Goal: Task Accomplishment & Management: Manage account settings

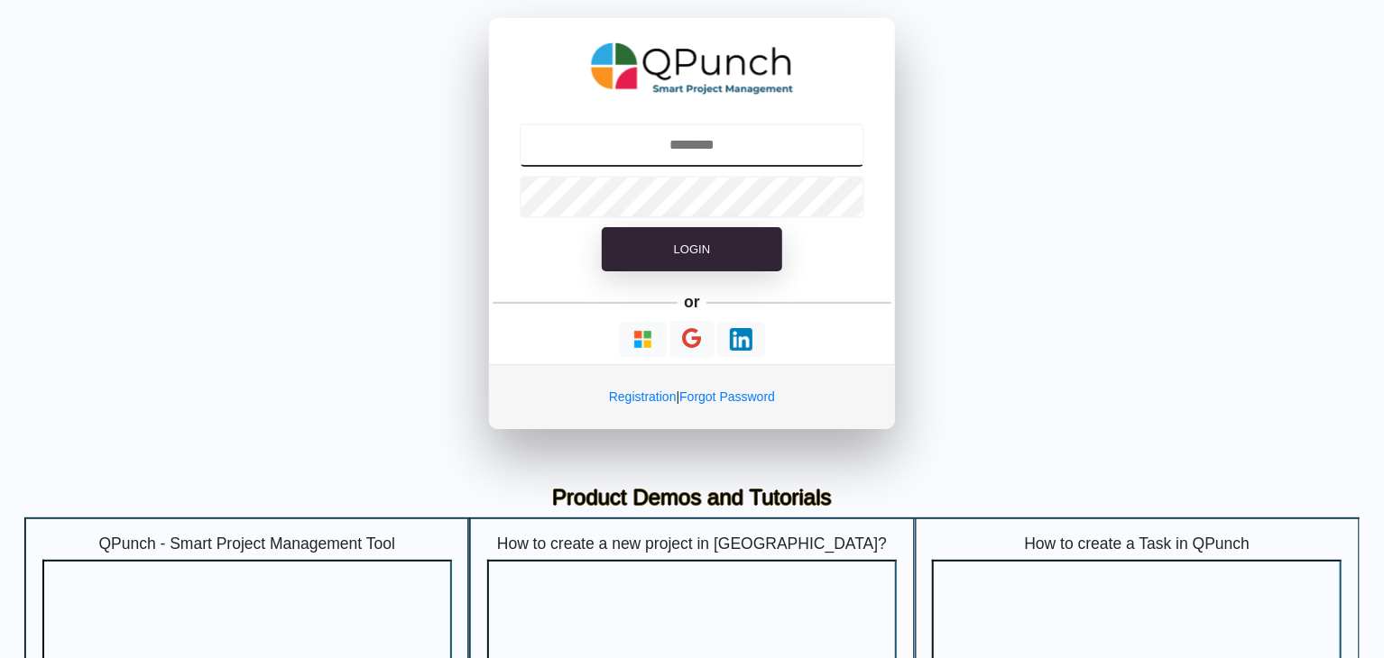
type input "**********"
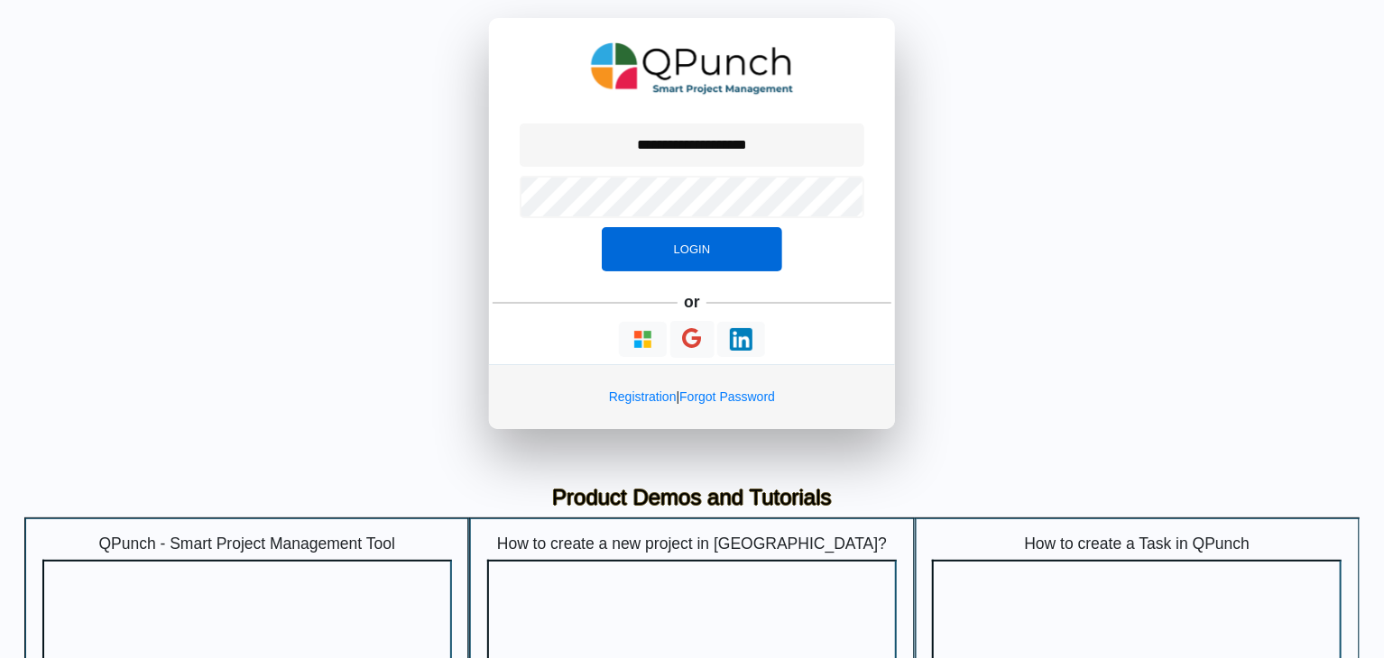
click at [714, 250] on button "Login" at bounding box center [692, 249] width 180 height 45
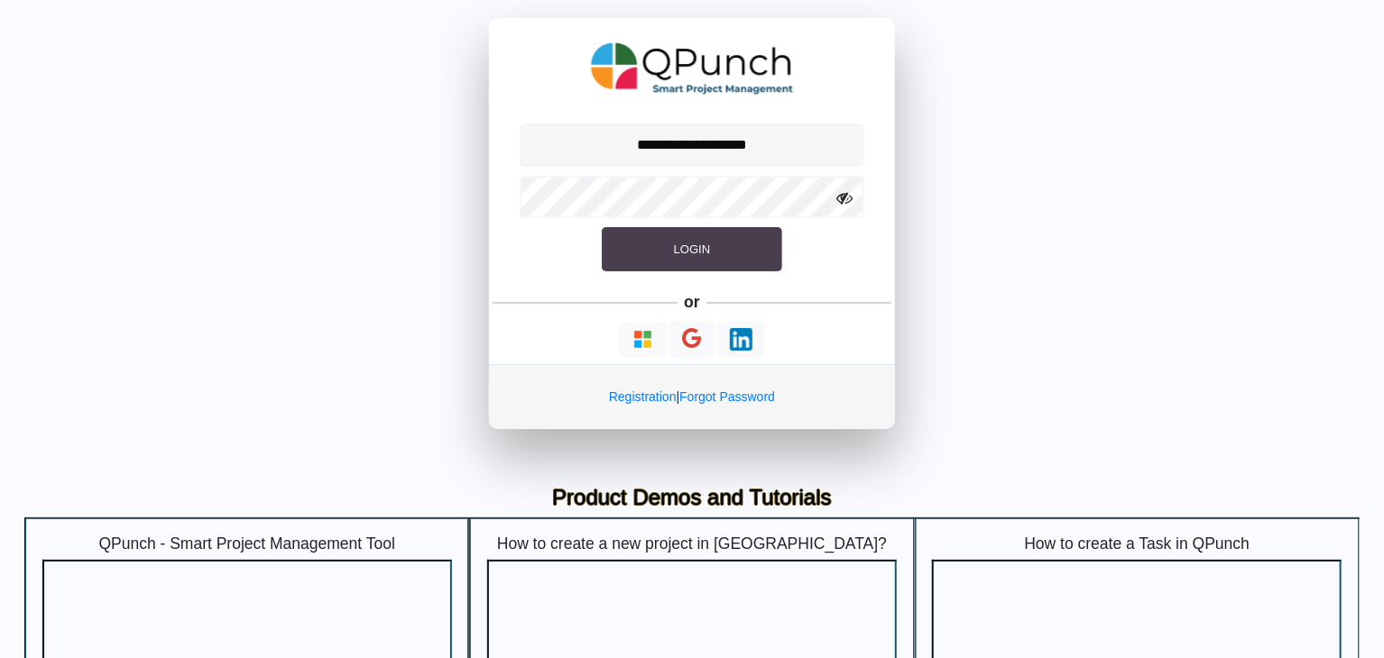
drag, startPoint x: 0, startPoint y: 0, endPoint x: 714, endPoint y: 250, distance: 756.8
click at [714, 250] on button "Login" at bounding box center [692, 249] width 180 height 45
